Goal: Task Accomplishment & Management: Use online tool/utility

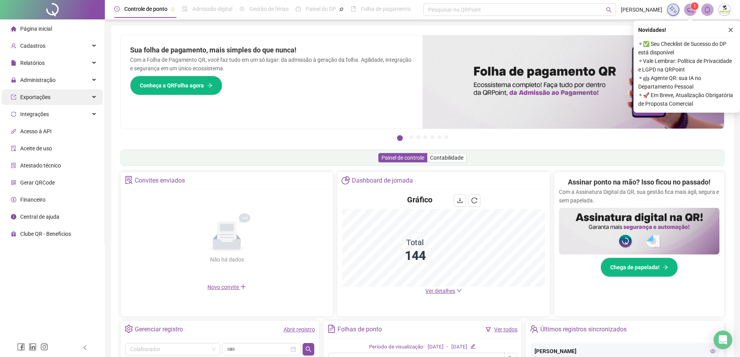
click at [91, 94] on div "Exportações" at bounding box center [52, 97] width 101 height 16
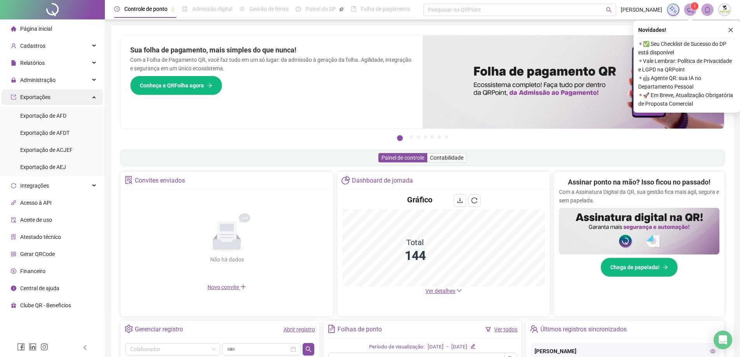
click at [90, 94] on div "Exportações" at bounding box center [52, 97] width 101 height 16
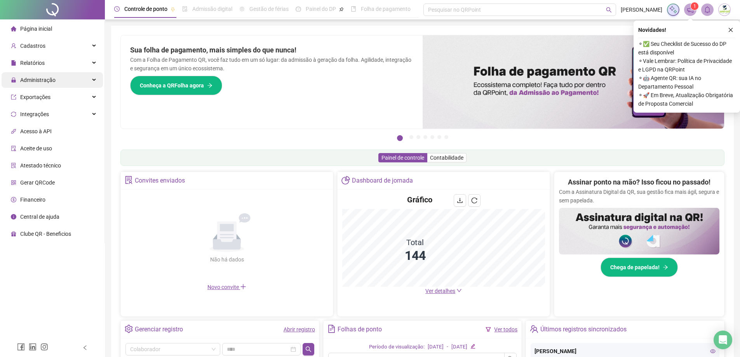
click at [96, 77] on div "Administração" at bounding box center [52, 80] width 101 height 16
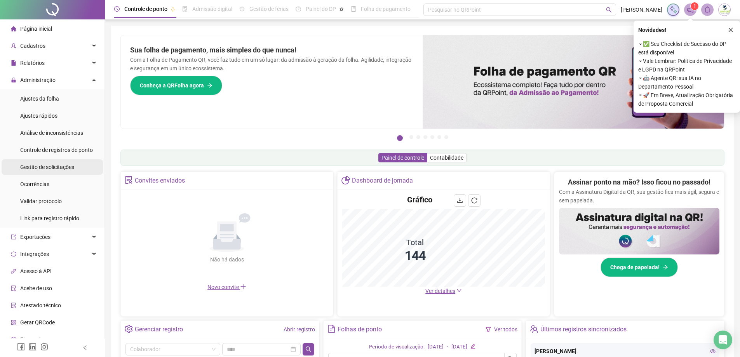
click at [45, 167] on span "Gestão de solicitações" at bounding box center [47, 167] width 54 height 6
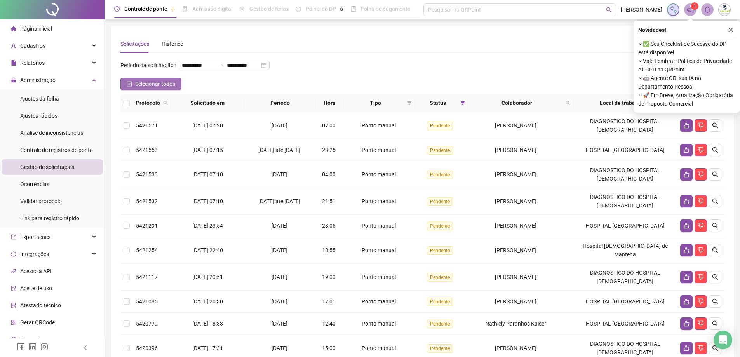
click at [152, 88] on span "Selecionar todos" at bounding box center [155, 84] width 40 height 9
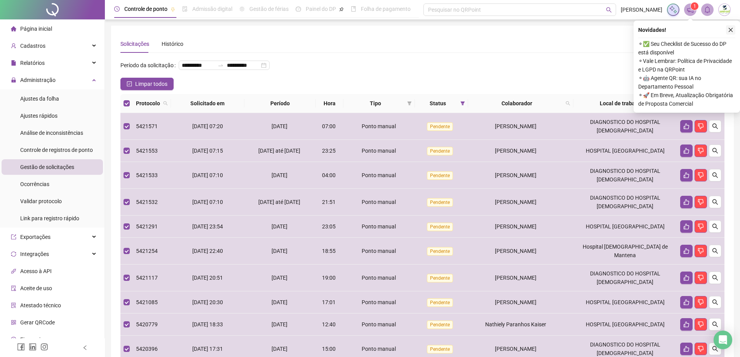
click at [733, 30] on icon "close" at bounding box center [730, 29] width 5 height 5
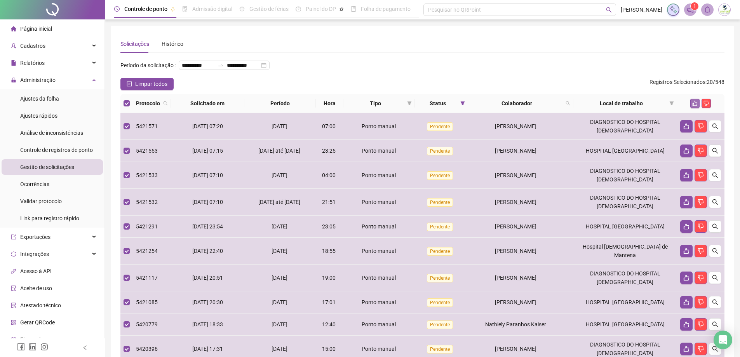
click at [695, 106] on icon "like" at bounding box center [694, 103] width 5 height 5
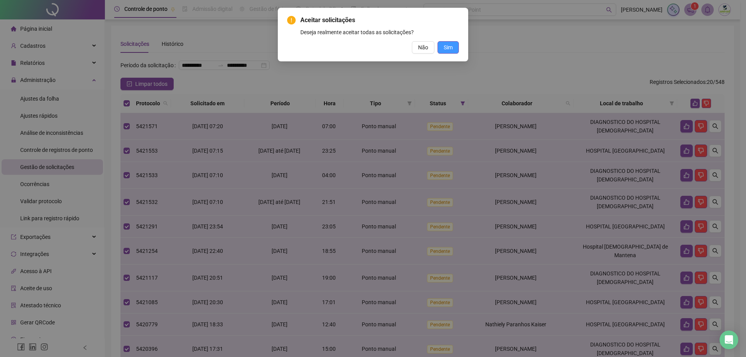
click at [449, 48] on span "Sim" at bounding box center [448, 47] width 9 height 9
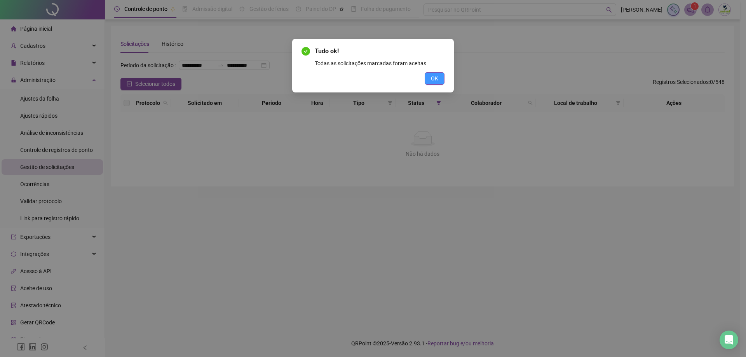
click at [425, 77] on button "OK" at bounding box center [435, 78] width 20 height 12
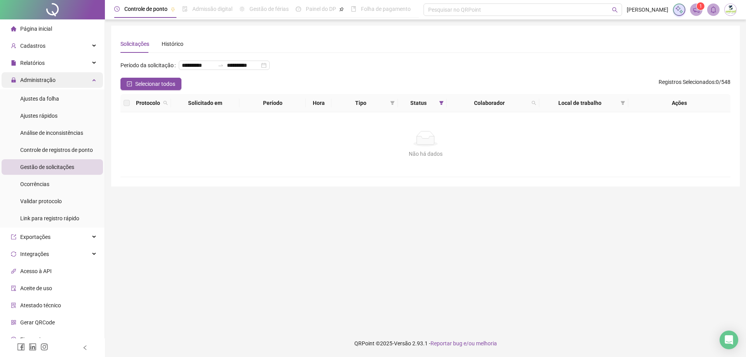
click at [92, 77] on div "Administração" at bounding box center [52, 80] width 101 height 16
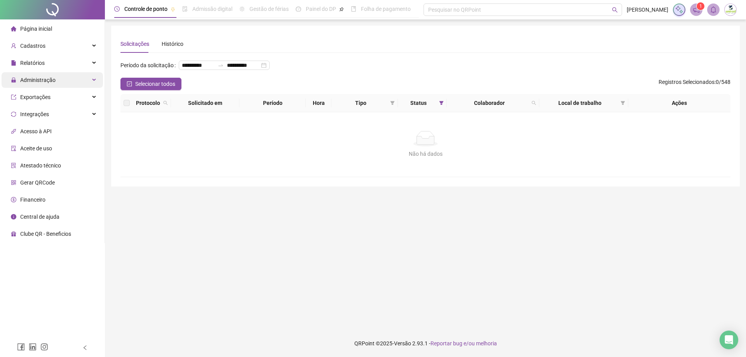
click at [80, 75] on div "Administração" at bounding box center [52, 80] width 101 height 16
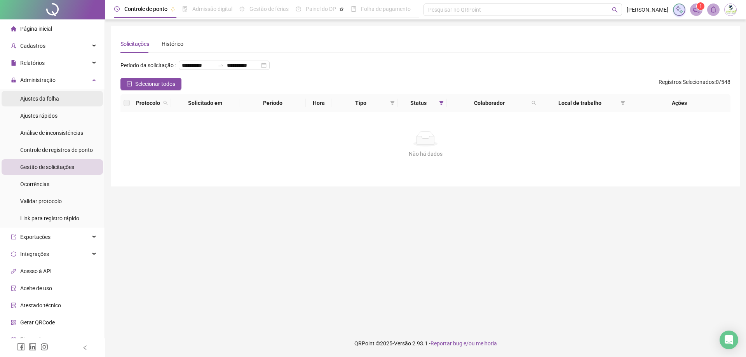
click at [52, 96] on span "Ajustes da folha" at bounding box center [39, 99] width 39 height 6
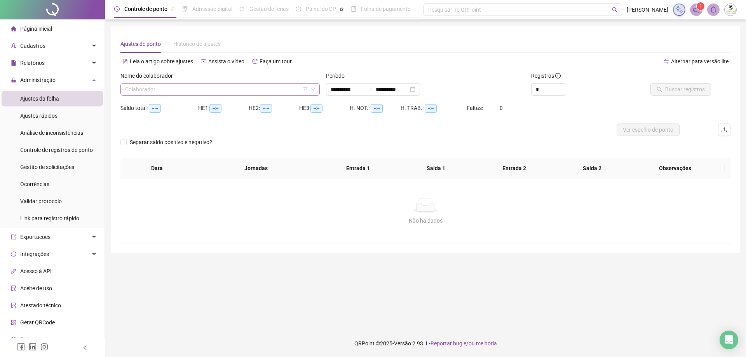
type input "**********"
click at [197, 84] on input "search" at bounding box center [216, 90] width 183 height 12
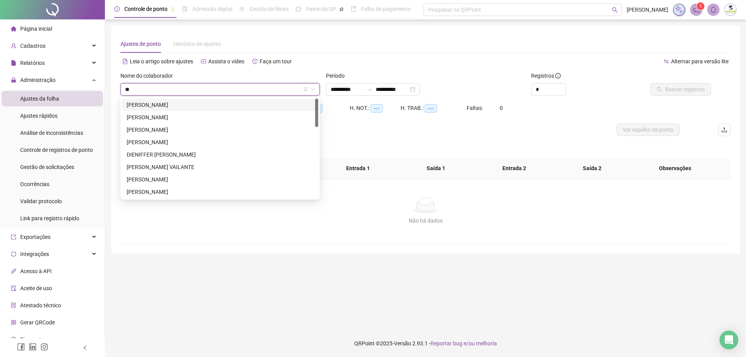
type input "***"
type input "****"
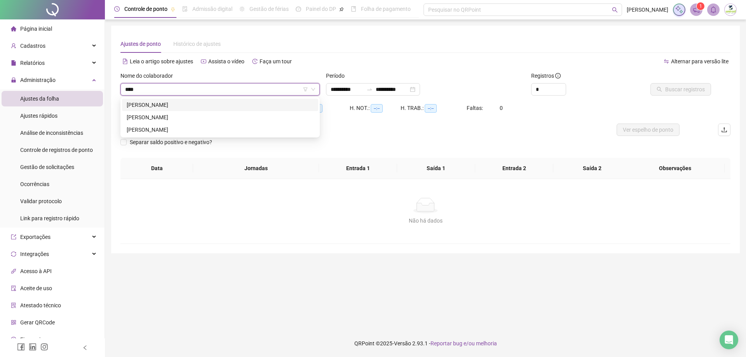
click at [166, 104] on div "[PERSON_NAME]" at bounding box center [220, 105] width 187 height 9
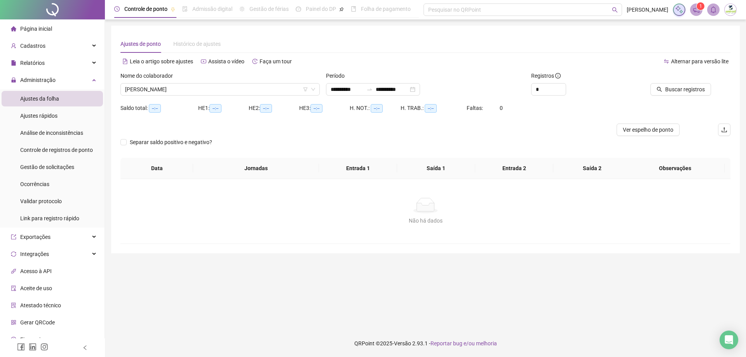
click at [678, 97] on div "Buscar registros" at bounding box center [682, 86] width 103 height 30
click at [681, 91] on span "Buscar registros" at bounding box center [685, 89] width 40 height 9
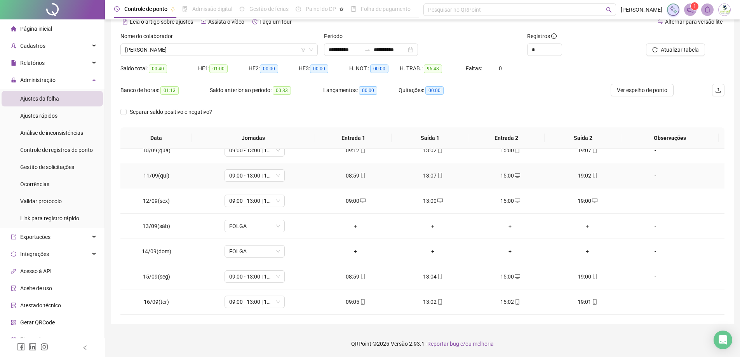
scroll to position [40, 0]
click at [222, 53] on span "[PERSON_NAME]" at bounding box center [219, 50] width 188 height 12
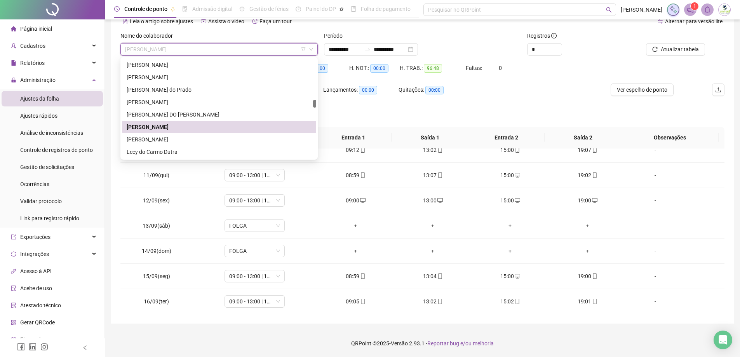
scroll to position [758, 0]
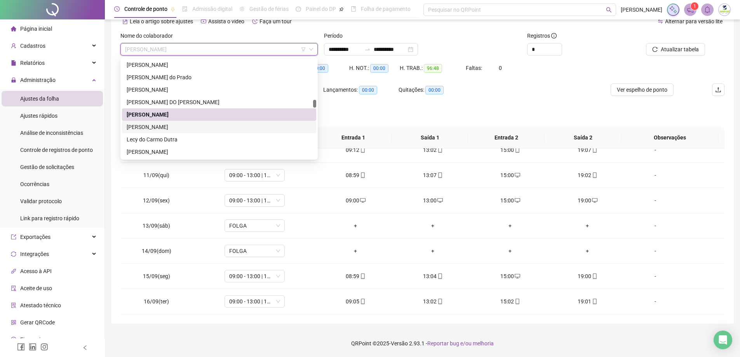
click at [199, 125] on div "[PERSON_NAME]" at bounding box center [219, 127] width 185 height 9
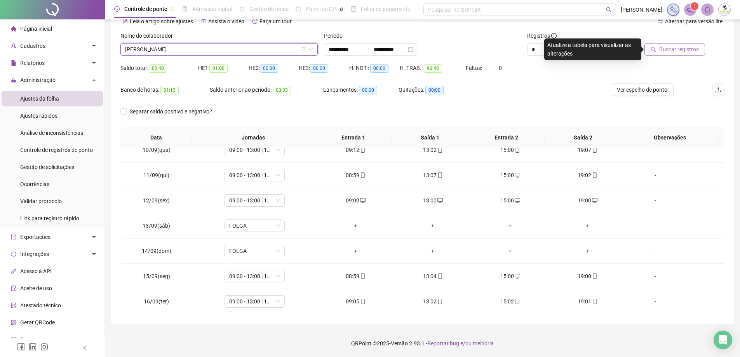
click at [681, 45] on span "Buscar registros" at bounding box center [679, 49] width 40 height 9
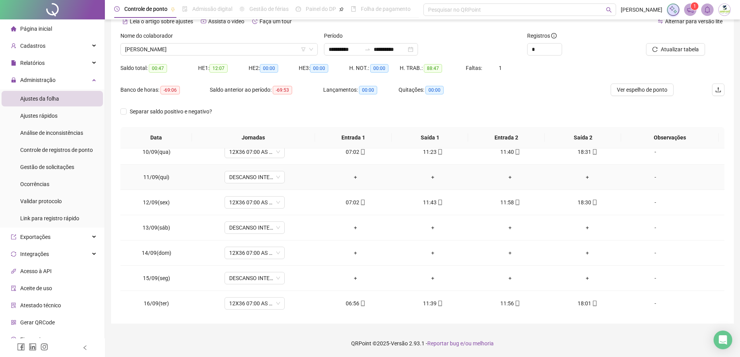
scroll to position [238, 0]
click at [78, 79] on div "Administração" at bounding box center [52, 80] width 101 height 16
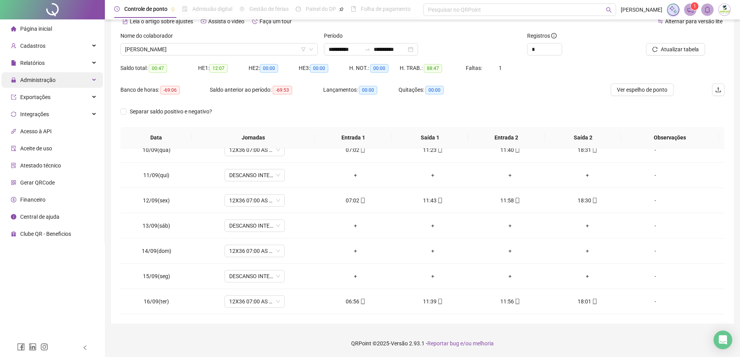
click at [24, 84] on span "Administração" at bounding box center [33, 80] width 45 height 16
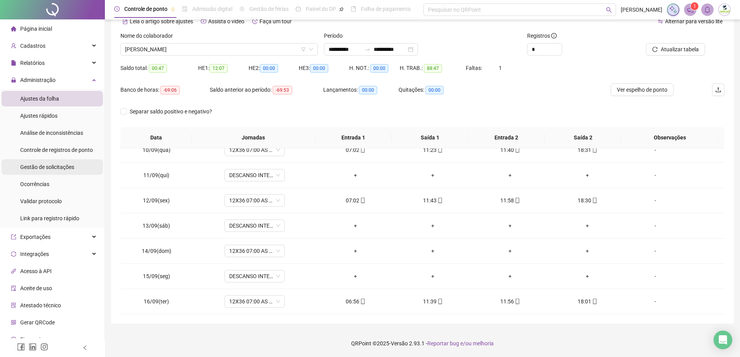
click at [18, 162] on li "Gestão de solicitações" at bounding box center [52, 167] width 101 height 16
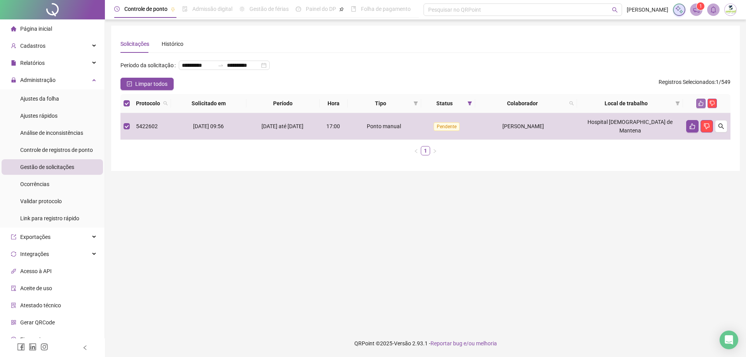
click at [705, 108] on button "button" at bounding box center [700, 103] width 9 height 9
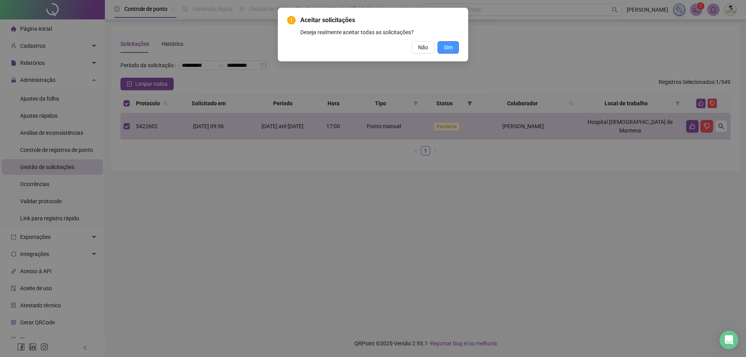
click at [446, 43] on span "Sim" at bounding box center [448, 47] width 9 height 9
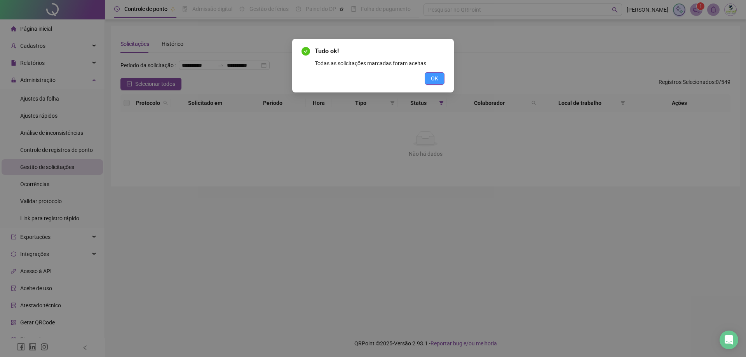
click at [435, 83] on button "OK" at bounding box center [435, 78] width 20 height 12
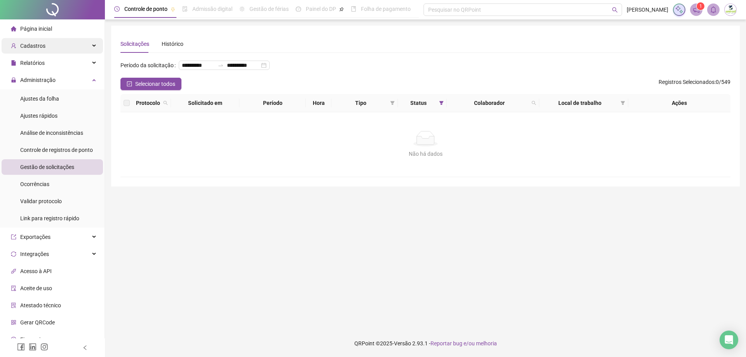
click at [43, 48] on span "Cadastros" at bounding box center [32, 46] width 25 height 6
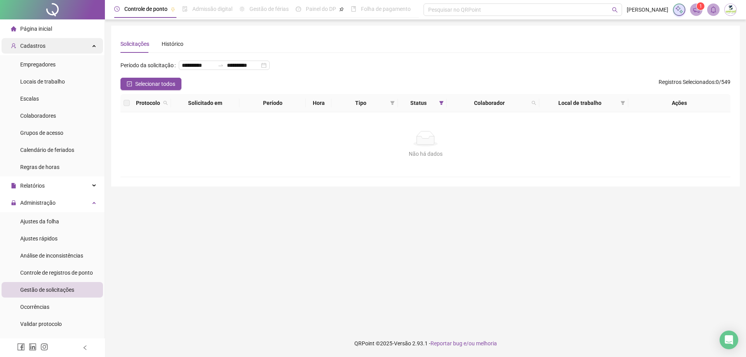
click at [43, 48] on span "Cadastros" at bounding box center [32, 46] width 25 height 6
